Goal: Book appointment/travel/reservation

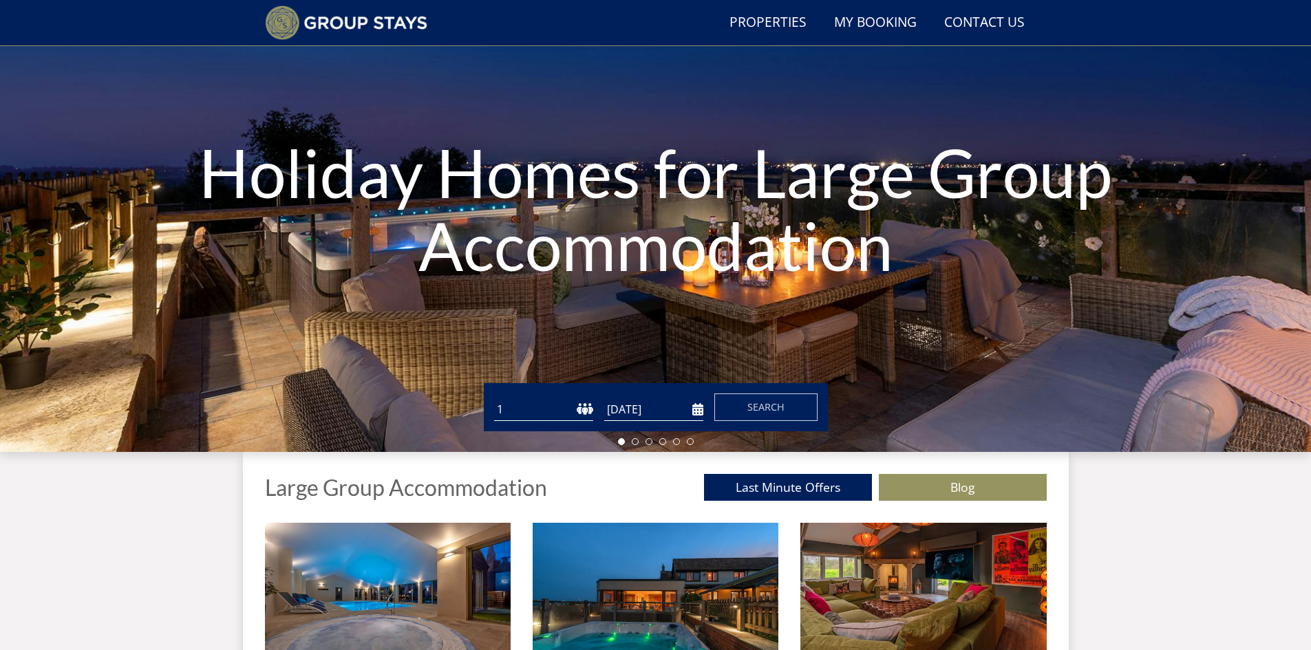
scroll to position [105, 0]
click at [697, 411] on input "[DATE]" at bounding box center [653, 410] width 99 height 23
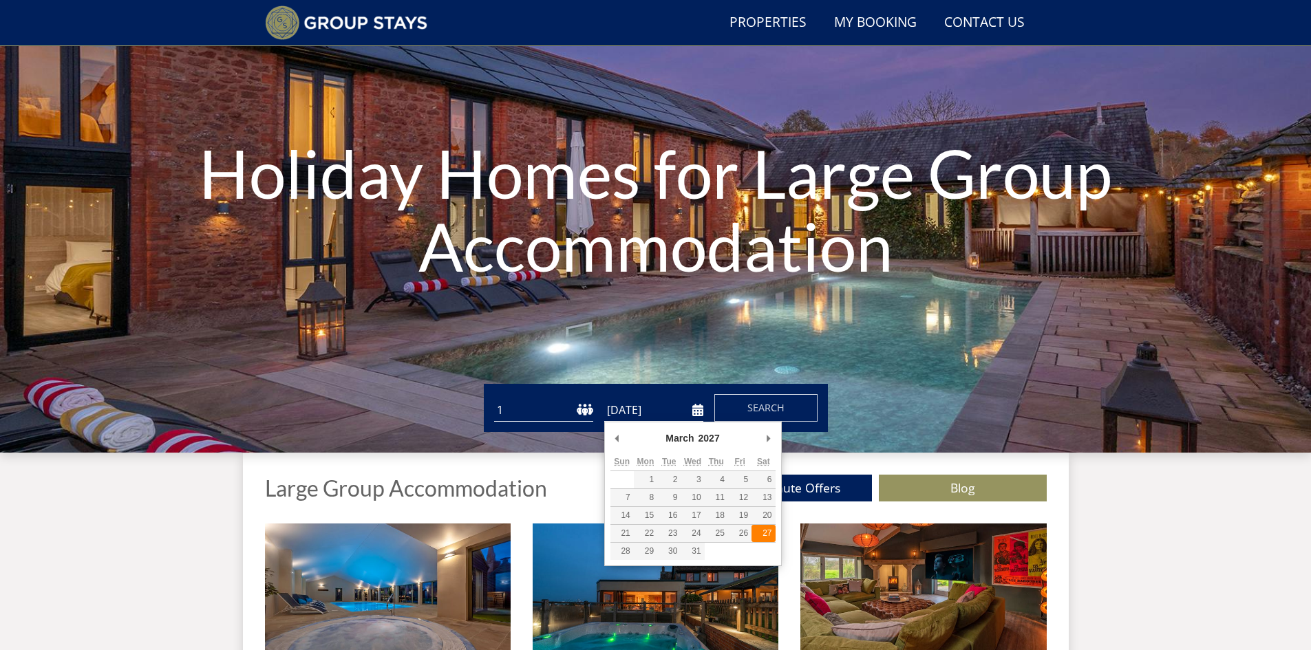
type input "[DATE]"
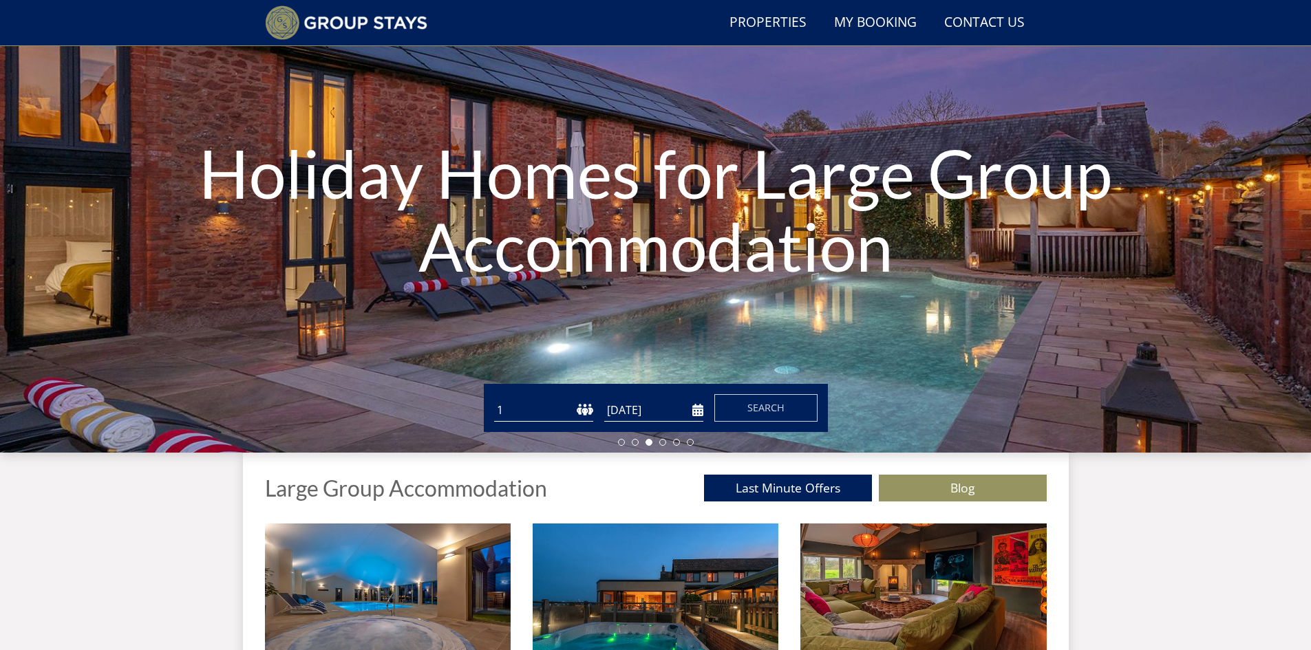
click at [533, 408] on select "1 2 3 4 5 6 7 8 9 10 11 12 13 14 15 16 17 18 19 20 21 22 23 24 25 26 27 28 29 3…" at bounding box center [543, 410] width 99 height 23
select select "12"
click at [494, 399] on select "1 2 3 4 5 6 7 8 9 10 11 12 13 14 15 16 17 18 19 20 21 22 23 24 25 26 27 28 29 3…" at bounding box center [543, 410] width 99 height 23
click at [767, 414] on span "Search" at bounding box center [765, 407] width 37 height 13
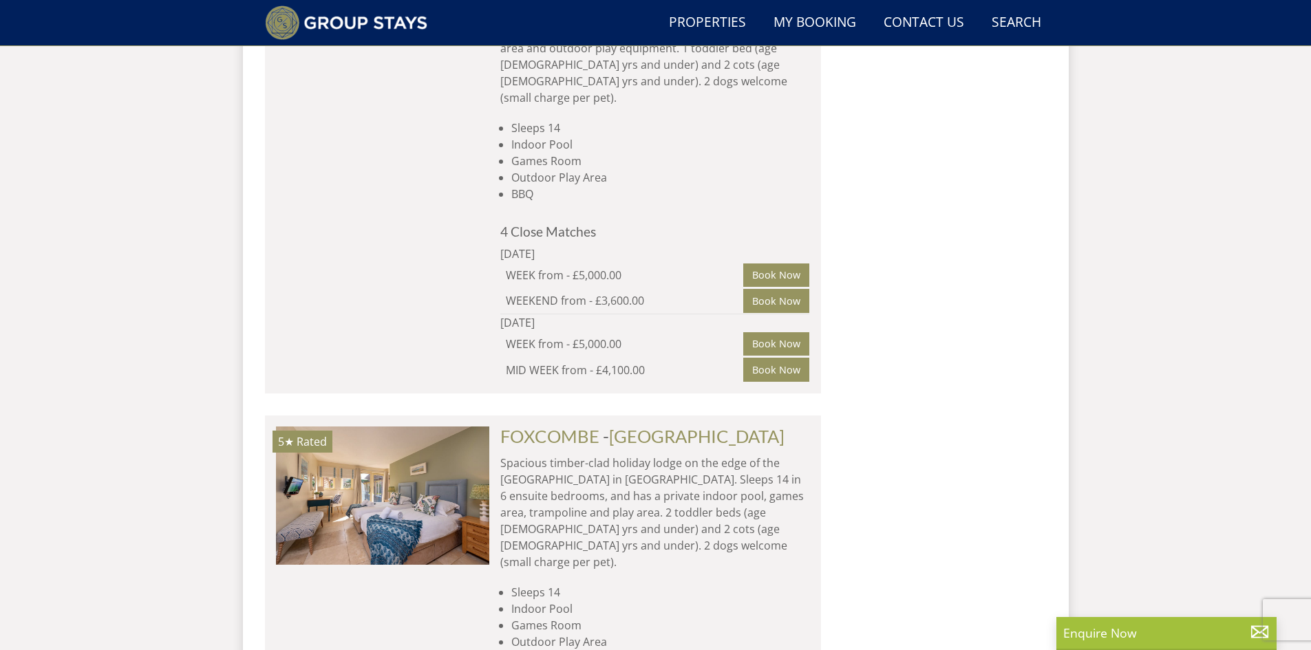
scroll to position [9531, 0]
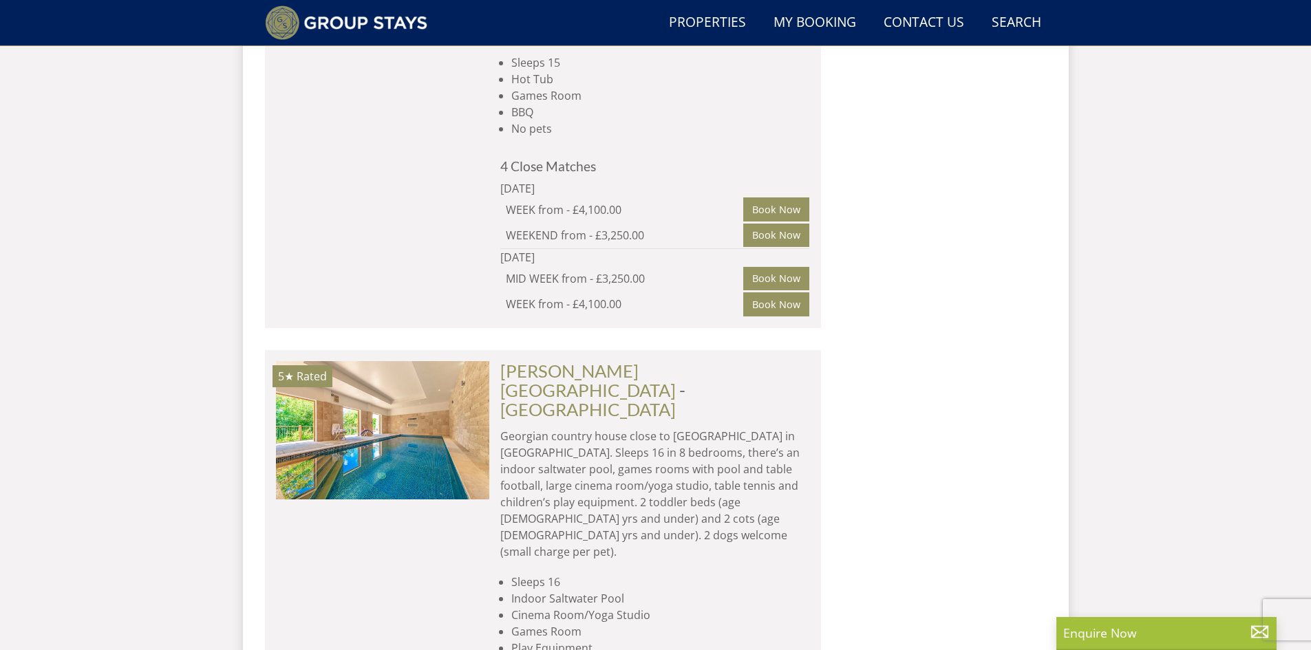
scroll to position [13179, 0]
